Goal: Task Accomplishment & Management: Manage account settings

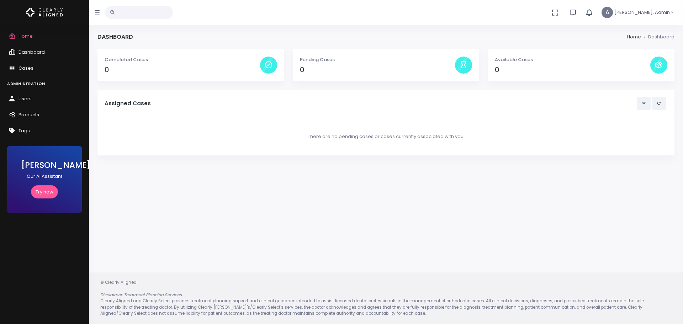
drag, startPoint x: 214, startPoint y: 214, endPoint x: 206, endPoint y: 155, distance: 58.9
click at [214, 212] on div "Dashboard Home Dashboard Completed Cases 0 Pending Cases 0 Available Cases 0 As…" at bounding box center [386, 162] width 594 height 324
click at [149, 62] on p "Completed Cases" at bounding box center [183, 59] width 156 height 7
click at [613, 9] on span "A" at bounding box center [607, 12] width 11 height 11
drag, startPoint x: 347, startPoint y: 214, endPoint x: 329, endPoint y: 209, distance: 18.2
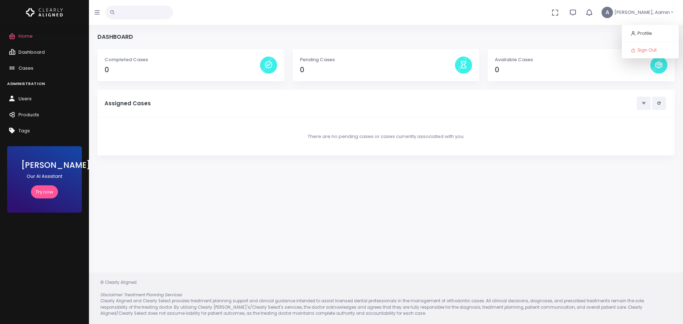
click at [339, 213] on div "Dashboard Home Dashboard Completed Cases 0 Pending Cases 0 Available Cases 0 As…" at bounding box center [386, 162] width 594 height 324
click at [29, 68] on span "Cases" at bounding box center [26, 68] width 15 height 7
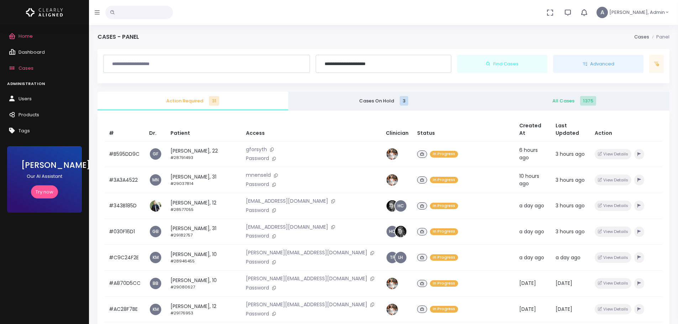
click at [548, 102] on span "All Cases 1375" at bounding box center [573, 101] width 179 height 7
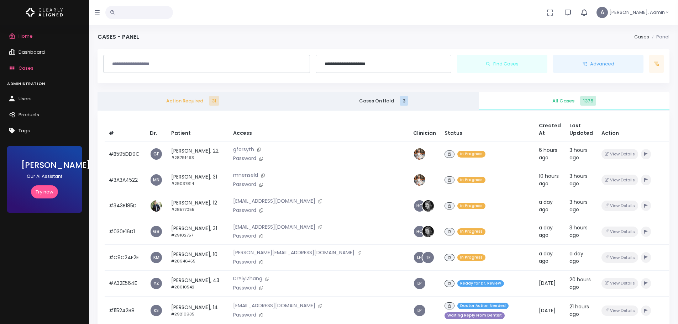
click at [180, 106] on link "Action Required 31" at bounding box center [193, 101] width 191 height 19
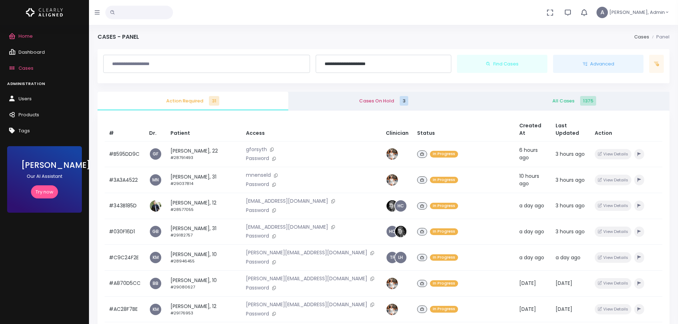
click at [366, 101] on span "Cases On Hold 3" at bounding box center [383, 101] width 179 height 7
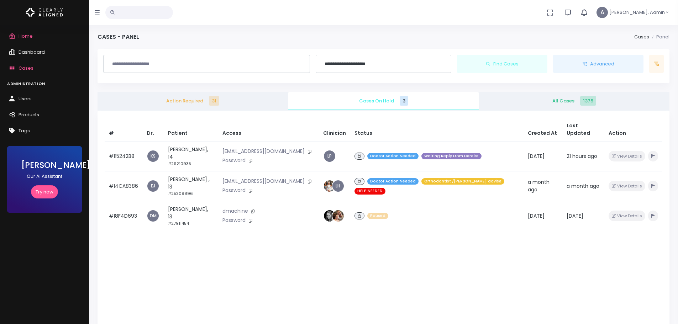
click at [560, 107] on link "All Cases 1375" at bounding box center [574, 101] width 191 height 19
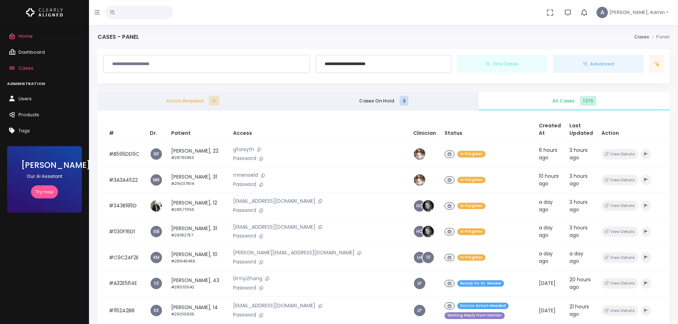
click at [517, 101] on span "All Cases 1375" at bounding box center [573, 101] width 179 height 7
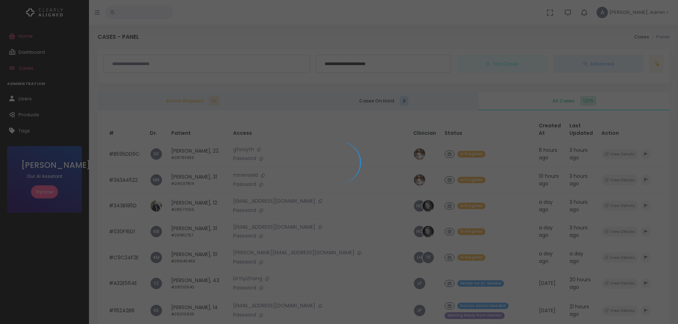
click at [612, 70] on div at bounding box center [339, 162] width 678 height 324
click at [184, 99] on span "Action Required 31" at bounding box center [192, 101] width 179 height 7
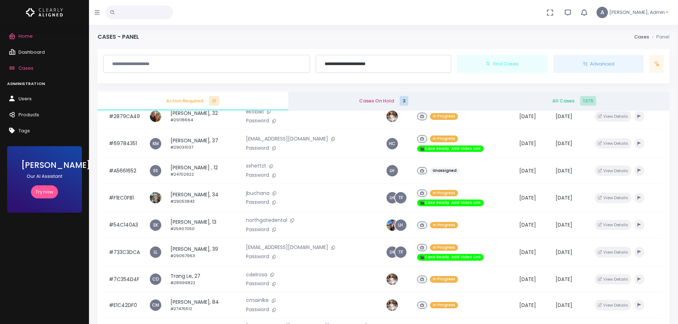
click at [364, 100] on span "Cases On Hold 3" at bounding box center [383, 101] width 179 height 7
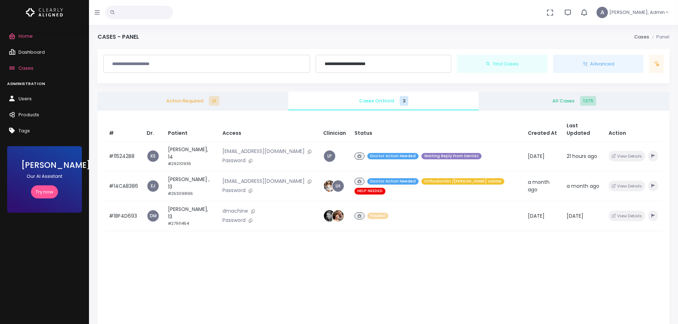
click at [564, 96] on link "All Cases 1375" at bounding box center [574, 101] width 191 height 19
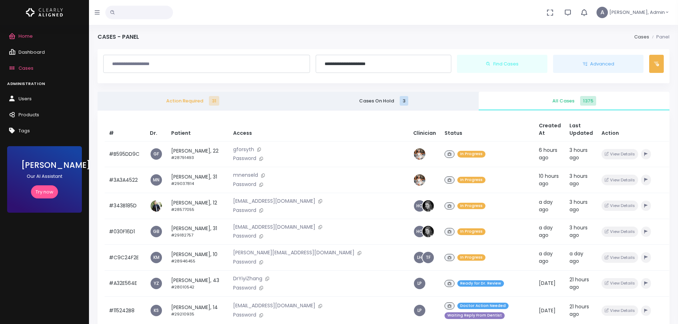
click at [653, 67] on button at bounding box center [656, 64] width 15 height 19
click at [458, 157] on div "In Progress" at bounding box center [487, 154] width 86 height 10
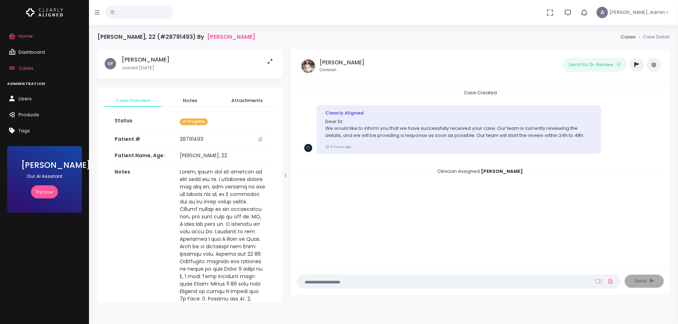
click at [388, 279] on textarea at bounding box center [444, 282] width 286 height 8
drag, startPoint x: 649, startPoint y: 283, endPoint x: 538, endPoint y: 223, distance: 126.4
click at [538, 223] on div "Case Created Clearly Aligned Dear Dr. We would like to inform you that we have …" at bounding box center [480, 189] width 378 height 211
click at [538, 223] on div "Case Created Clearly Aligned Dear Dr. We would like to inform you that we have …" at bounding box center [480, 175] width 367 height 172
click at [30, 35] on span "Home" at bounding box center [26, 36] width 14 height 7
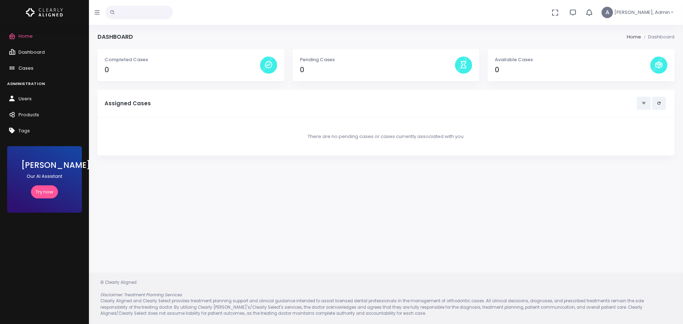
click at [33, 63] on link "Cases" at bounding box center [44, 68] width 89 height 16
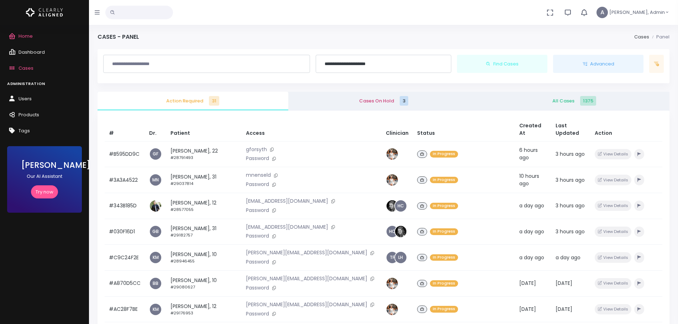
click at [368, 93] on link "Cases On Hold 3" at bounding box center [383, 101] width 191 height 19
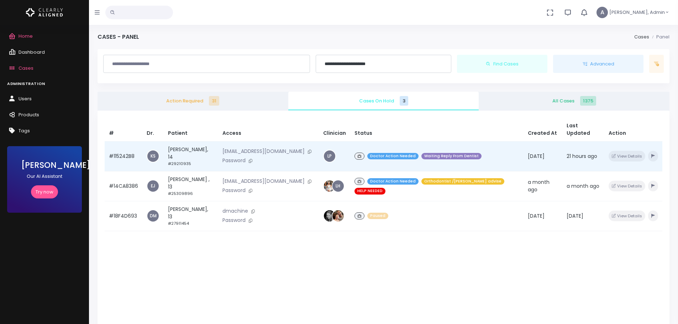
drag, startPoint x: 325, startPoint y: 257, endPoint x: 405, endPoint y: 141, distance: 141.5
click at [326, 257] on div "# Dr. Patient Access Clinician Status Created At Last Updated Action #115242B8 …" at bounding box center [384, 273] width 572 height 324
